Goal: Task Accomplishment & Management: Use online tool/utility

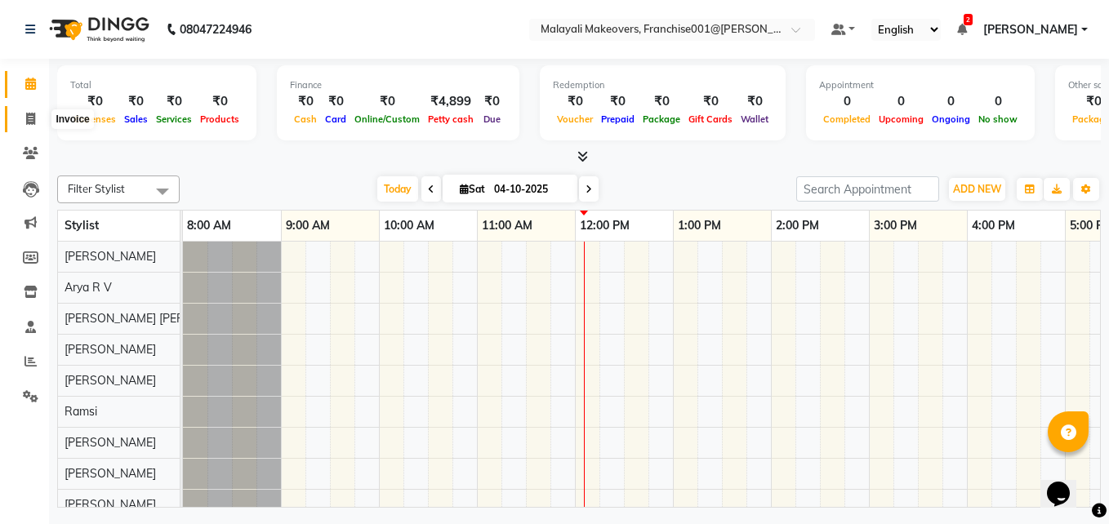
click at [29, 110] on span at bounding box center [30, 119] width 29 height 19
select select "service"
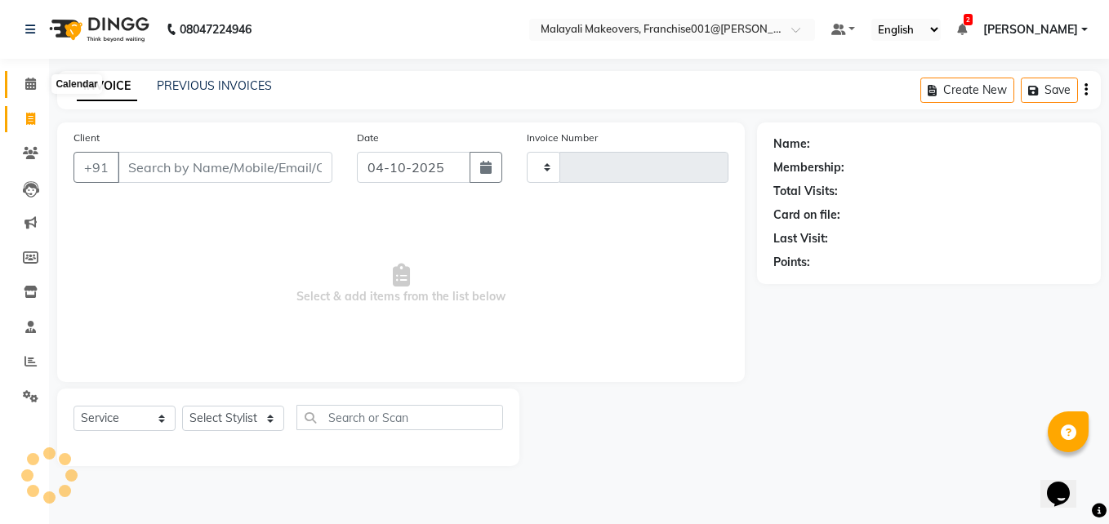
type input "1003"
select select "8923"
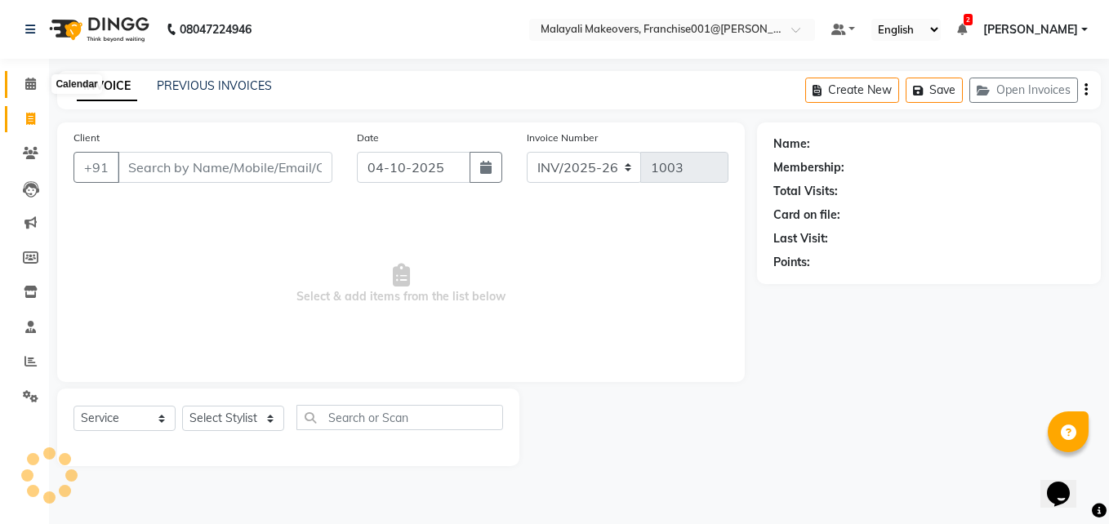
click at [22, 86] on span at bounding box center [30, 84] width 29 height 19
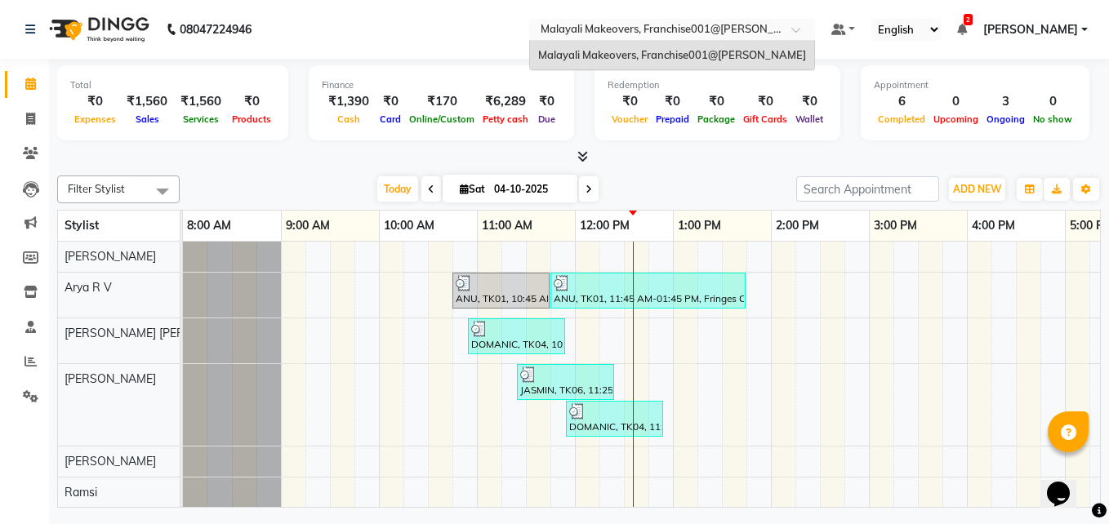
click at [774, 29] on input "text" at bounding box center [655, 31] width 237 height 16
click at [774, 30] on input "text" at bounding box center [655, 31] width 237 height 16
